Goal: Browse casually: Explore the website without a specific task or goal

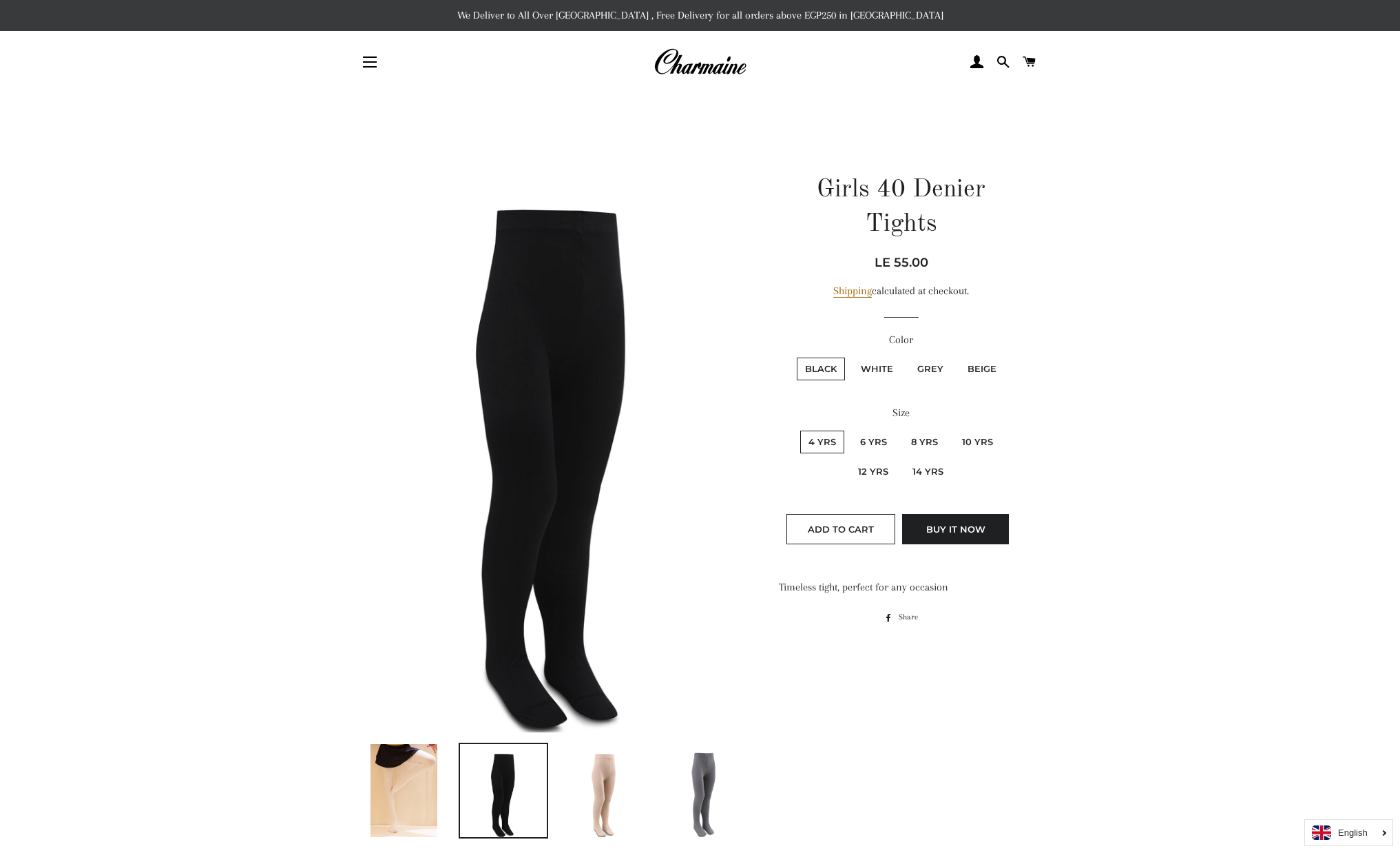
scroll to position [695, 0]
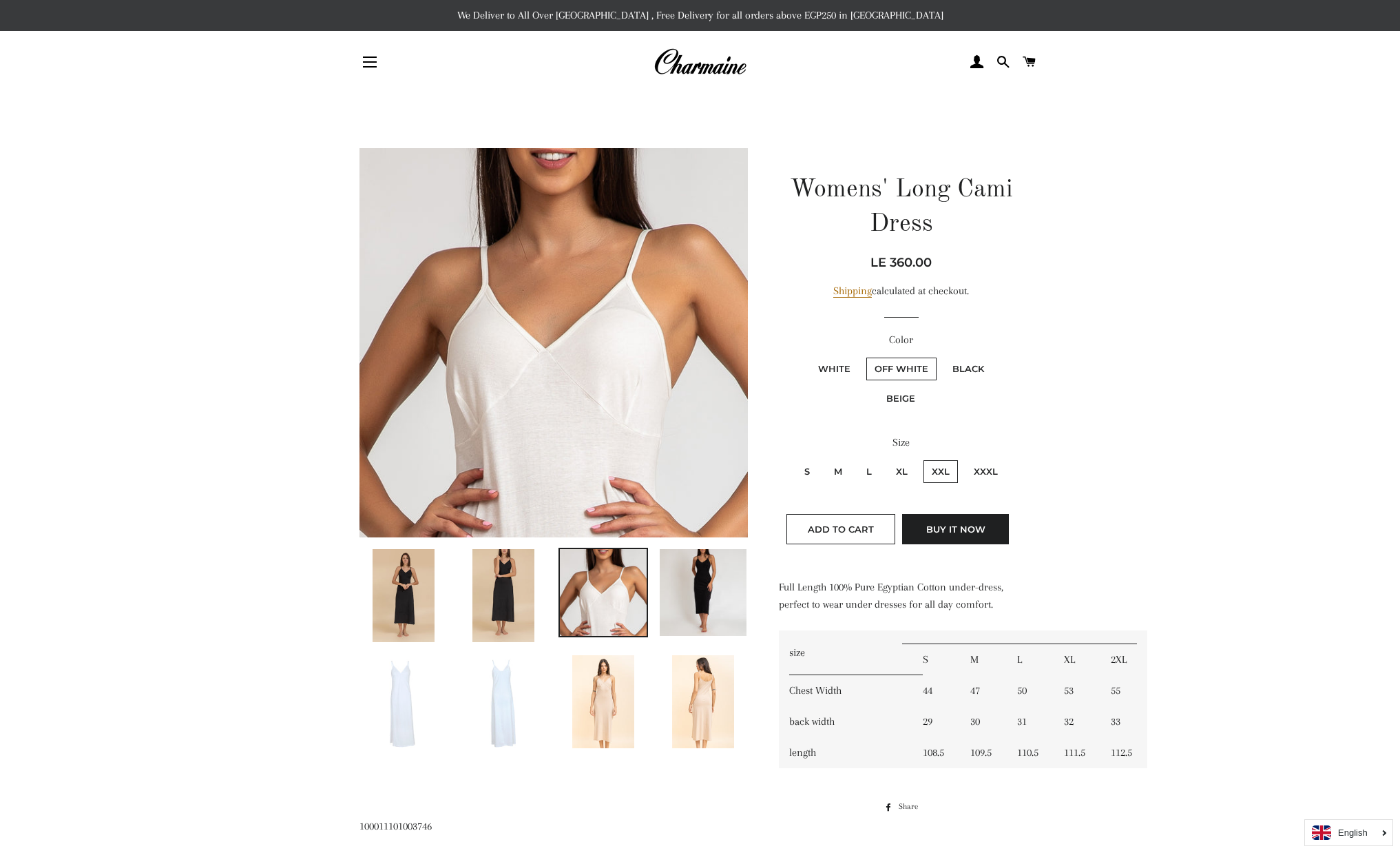
scroll to position [669, 0]
